Goal: Transaction & Acquisition: Subscribe to service/newsletter

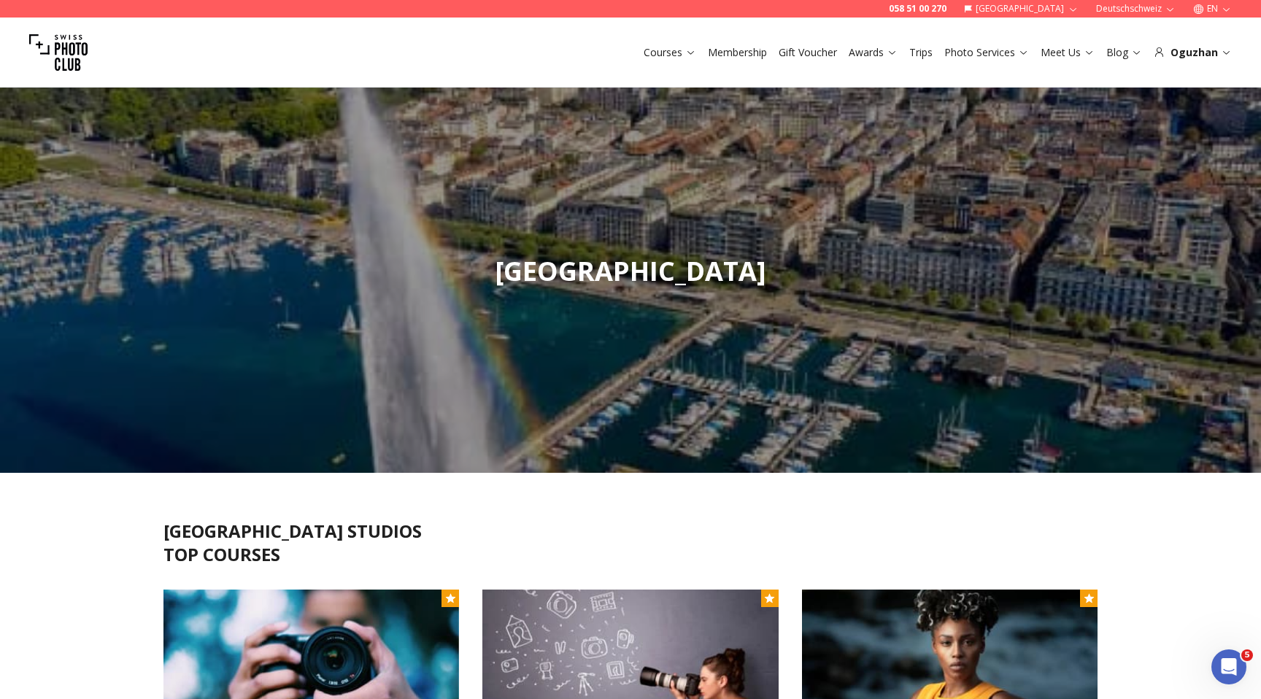
click at [79, 67] on img at bounding box center [58, 52] width 58 height 58
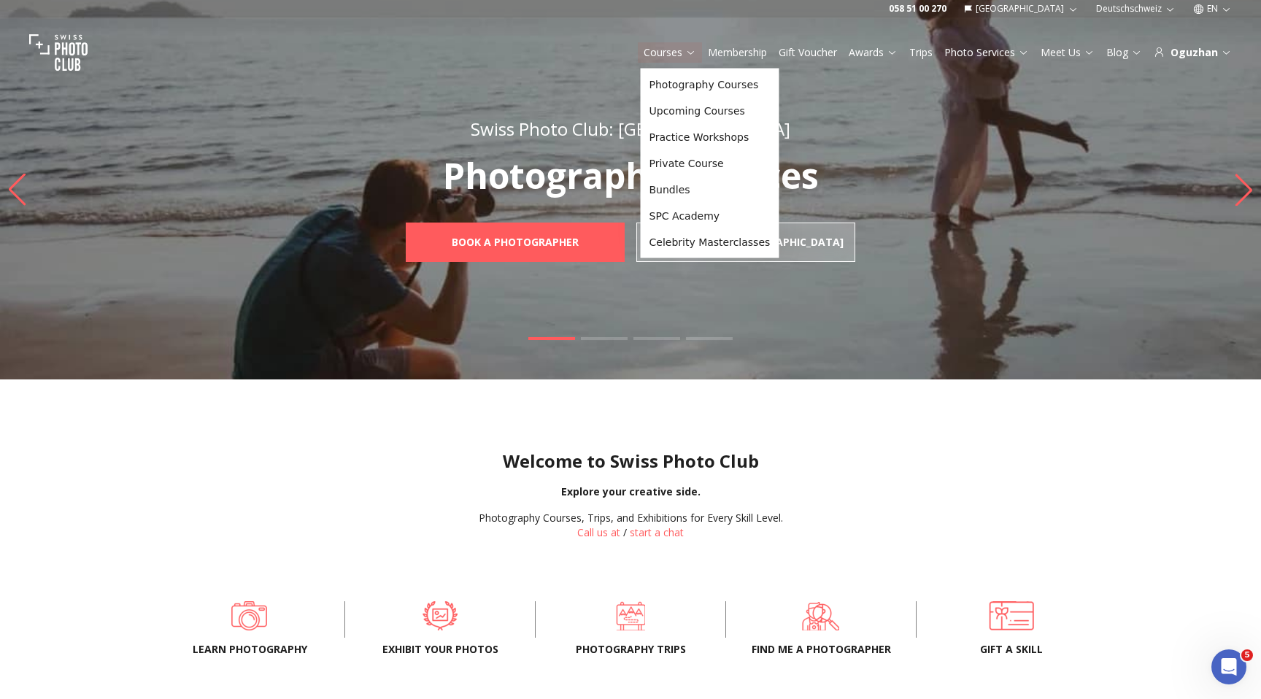
click at [661, 53] on link "Courses" at bounding box center [670, 52] width 53 height 15
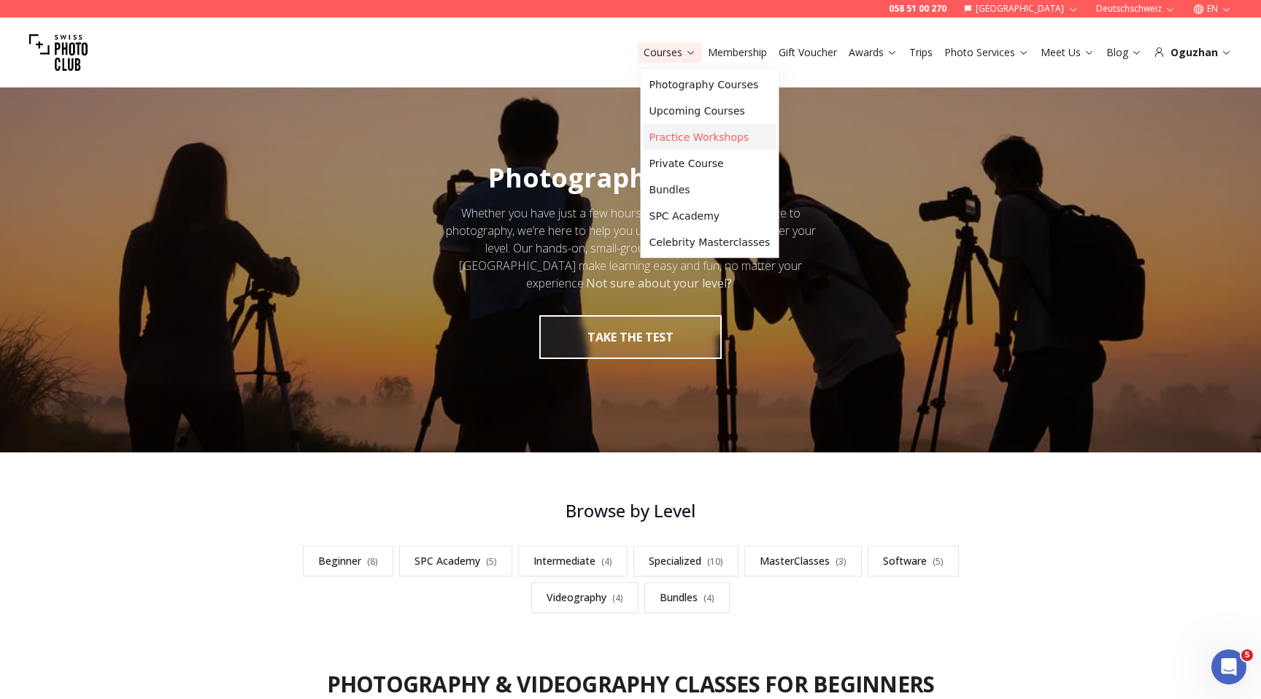
click at [679, 131] on link "Practice Workshops" at bounding box center [710, 137] width 133 height 26
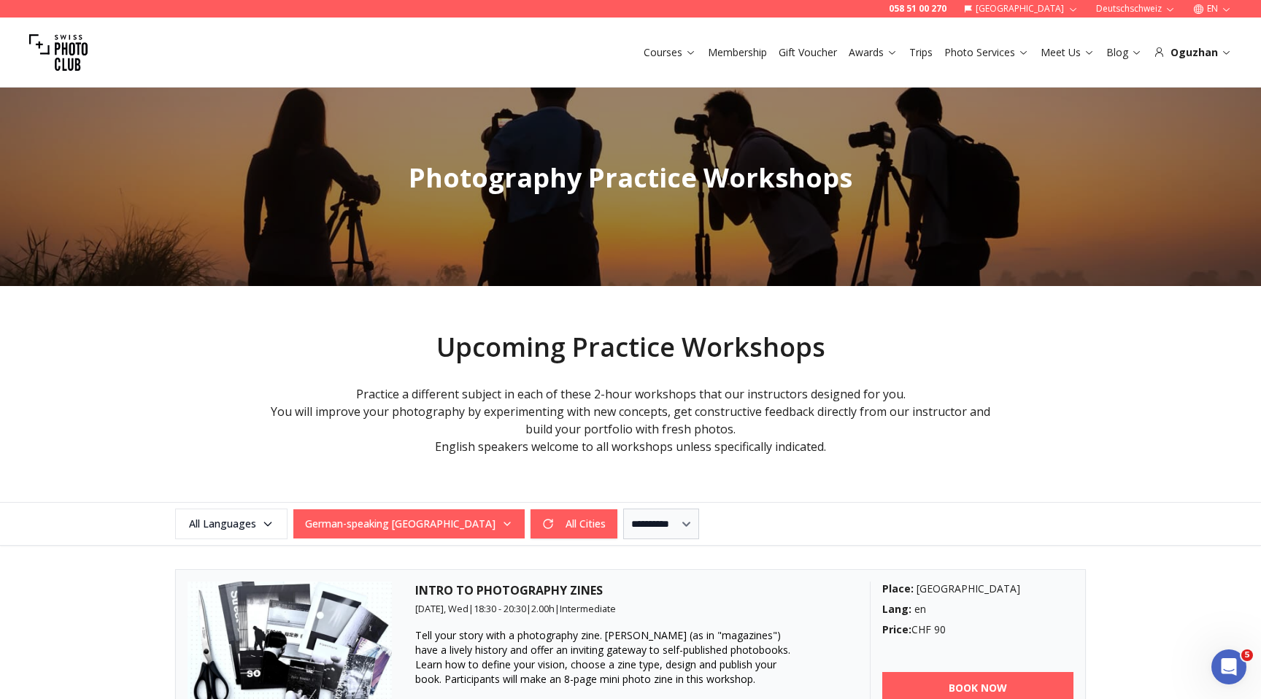
click at [738, 62] on div "Courses Membership Gift Voucher Awards Trips Photo Services Meet Us Blog [PERSO…" at bounding box center [630, 53] width 1261 height 70
click at [738, 58] on link "Membership" at bounding box center [737, 52] width 59 height 15
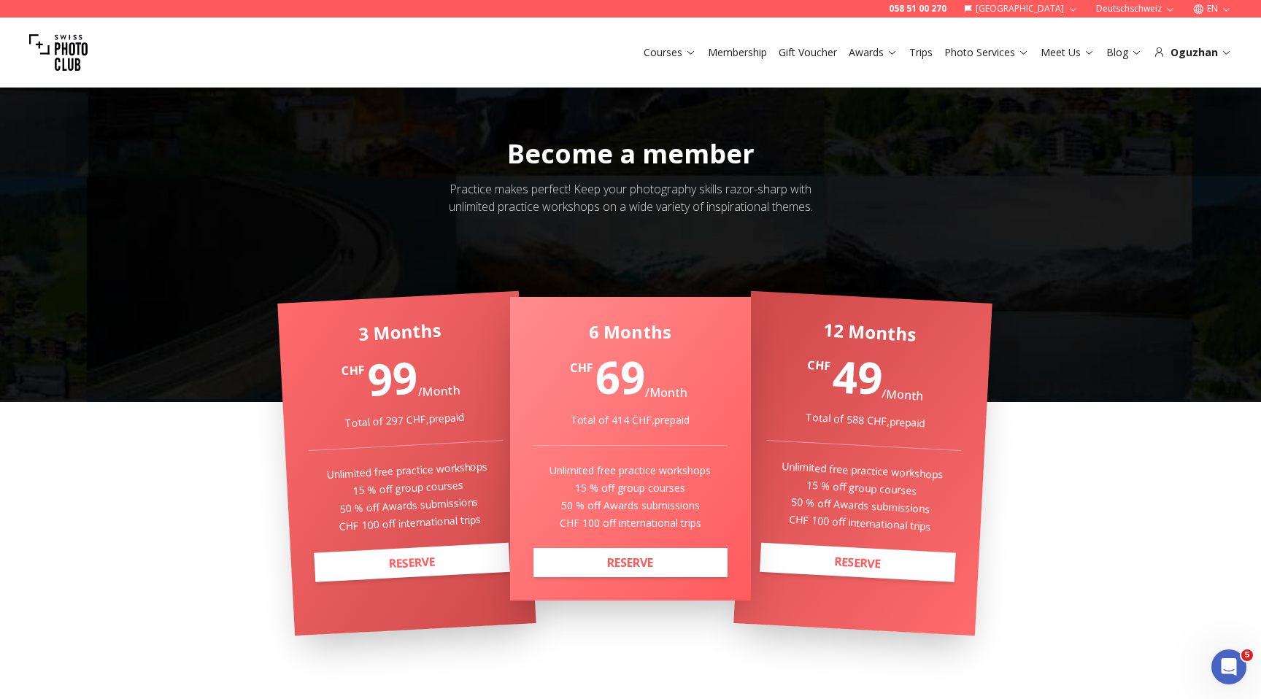
scroll to position [129, 0]
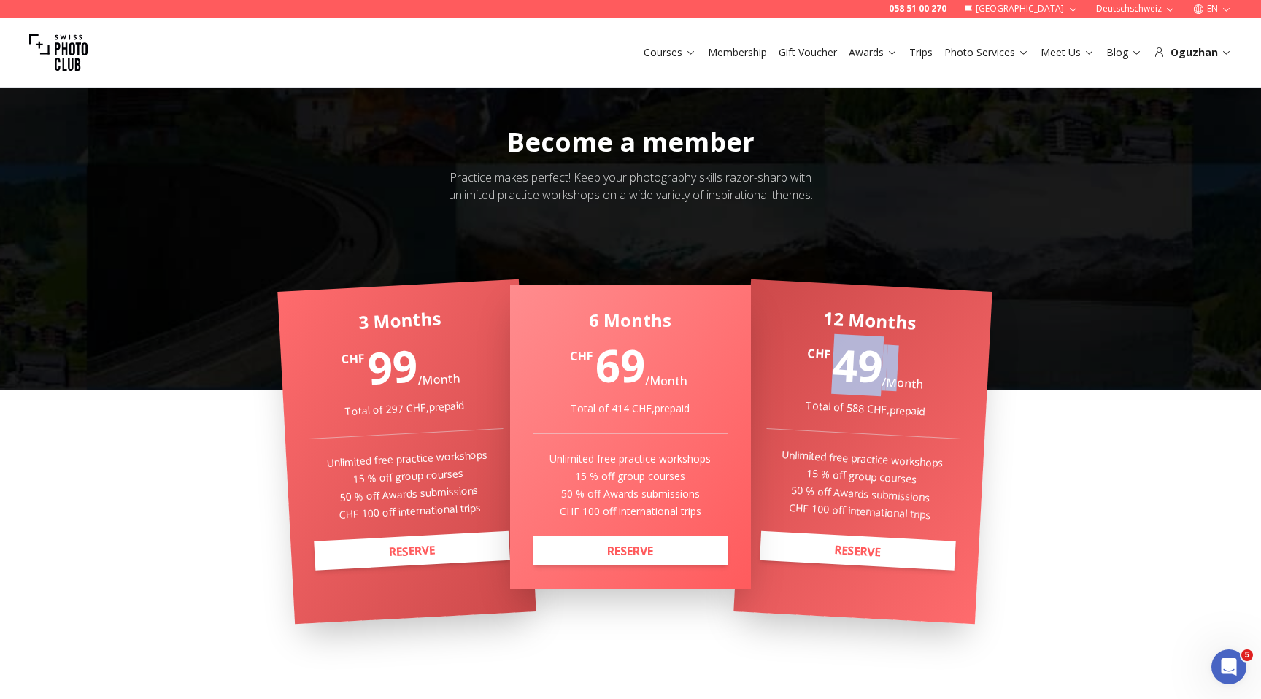
drag, startPoint x: 840, startPoint y: 371, endPoint x: 894, endPoint y: 371, distance: 54.0
click at [894, 371] on div "CHF 49 / Month" at bounding box center [867, 367] width 197 height 56
